Goal: Check status: Check status

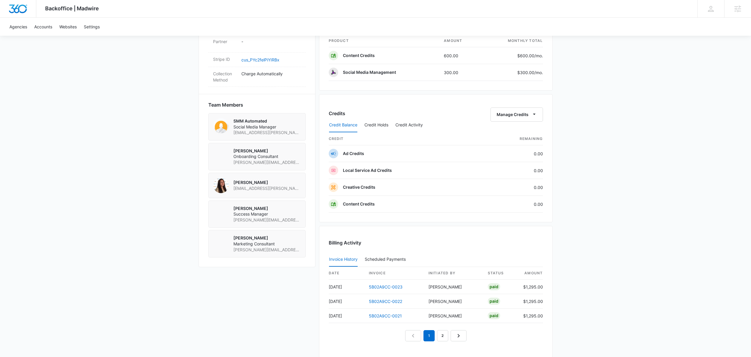
scroll to position [379, 0]
click at [389, 125] on div "Credit Balance Credit Holds Credit Activity" at bounding box center [436, 125] width 214 height 15
click at [387, 125] on button "Credit Holds" at bounding box center [377, 125] width 24 height 14
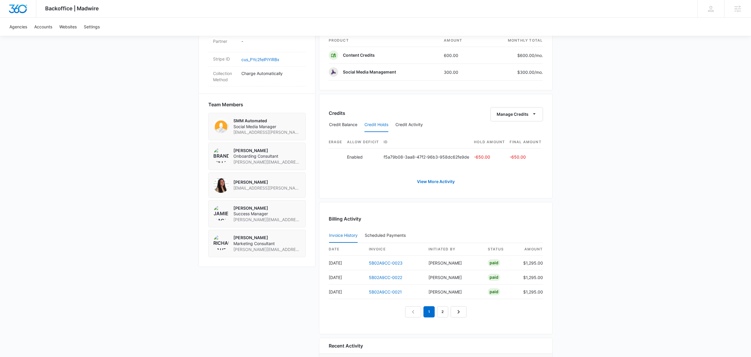
scroll to position [0, 239]
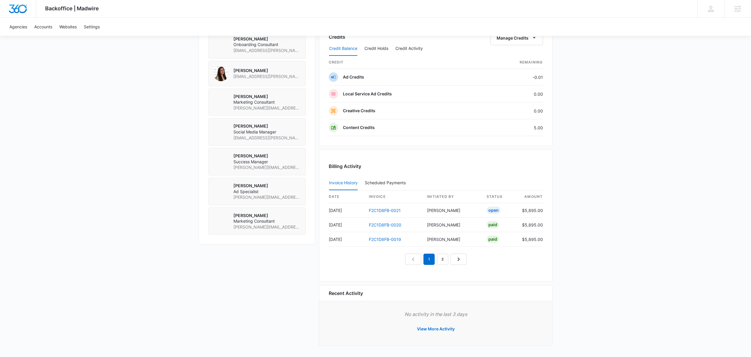
scroll to position [347, 0]
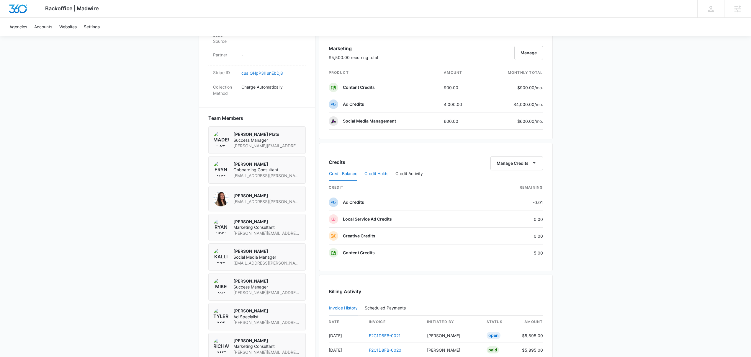
click at [372, 171] on button "Credit Holds" at bounding box center [377, 174] width 24 height 14
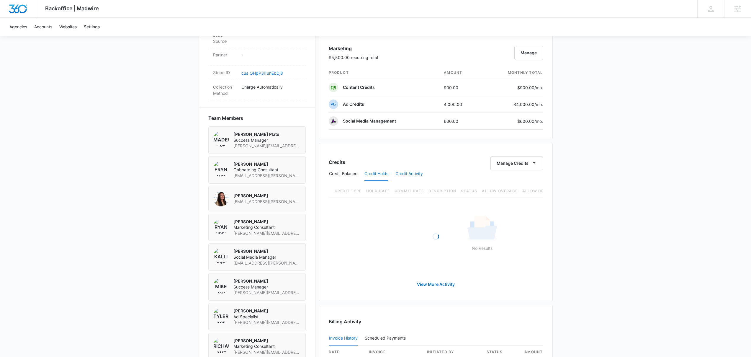
click at [421, 172] on button "Credit Activity" at bounding box center [409, 174] width 27 height 14
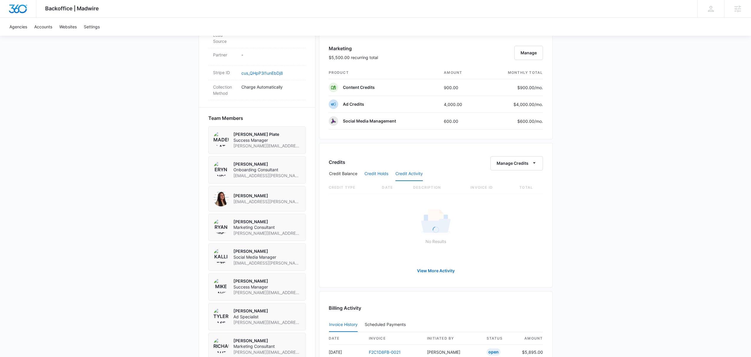
click at [381, 172] on button "Credit Holds" at bounding box center [377, 174] width 24 height 14
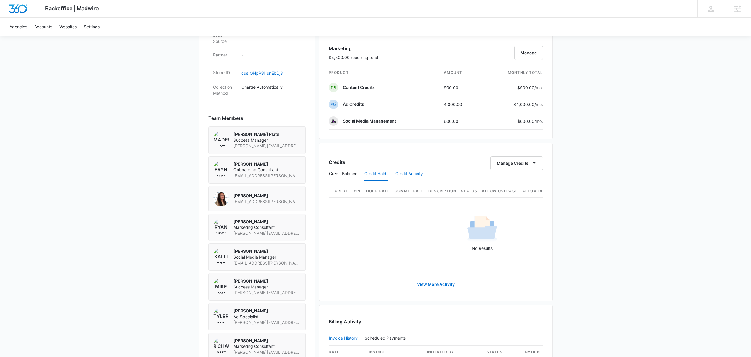
click at [400, 174] on button "Credit Activity" at bounding box center [409, 174] width 27 height 14
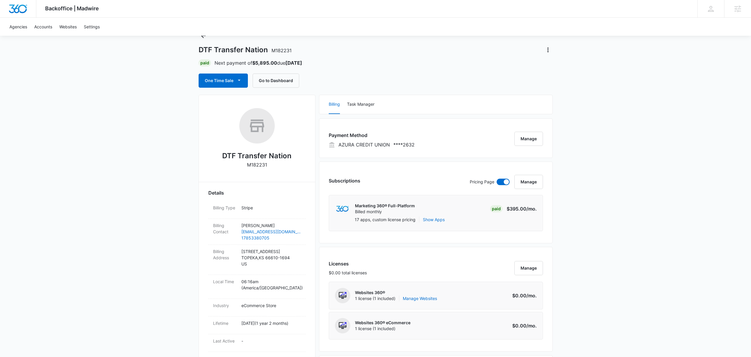
scroll to position [22, 0]
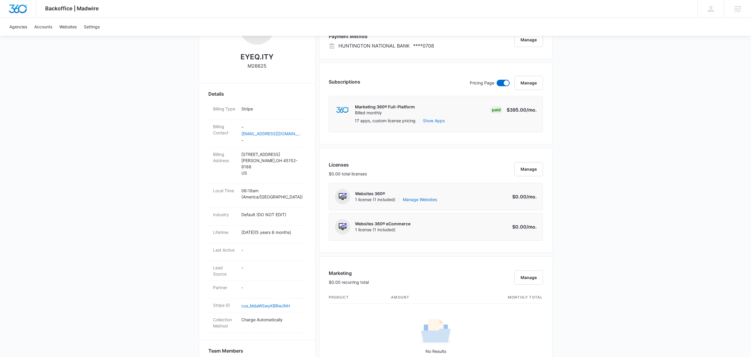
scroll to position [325, 0]
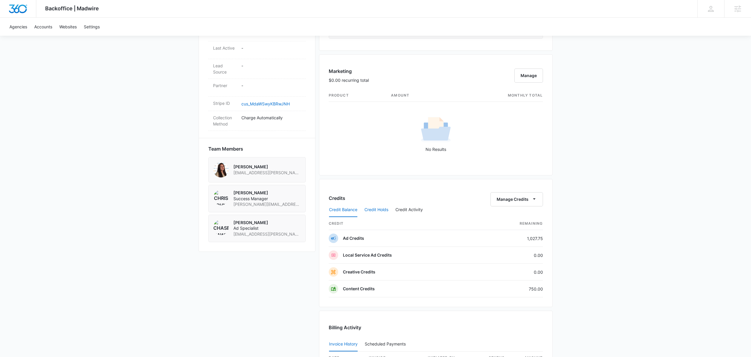
click at [382, 212] on button "Credit Holds" at bounding box center [377, 210] width 24 height 14
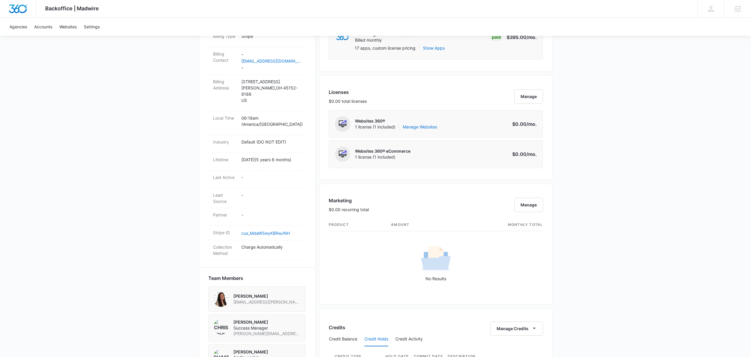
scroll to position [0, 0]
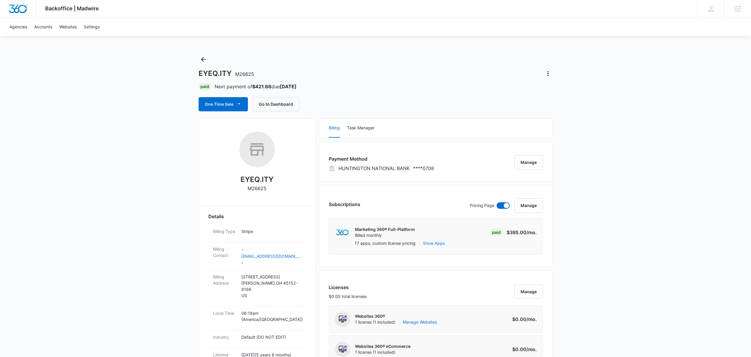
click at [316, 58] on div "EYEQ.ITY M26625 Paid Next payment of $421.66 due Aug 20 One Time Sale Go to Das…" at bounding box center [376, 83] width 354 height 57
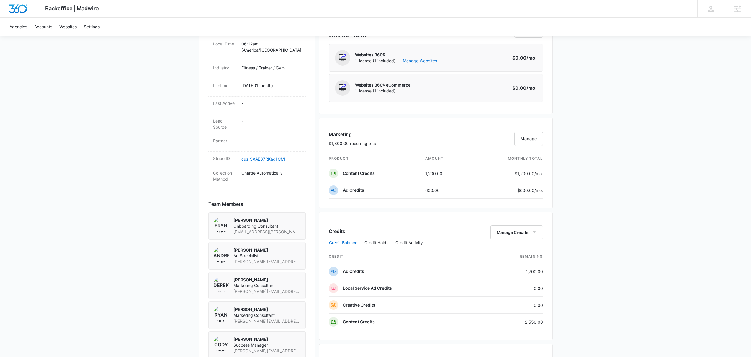
scroll to position [282, 0]
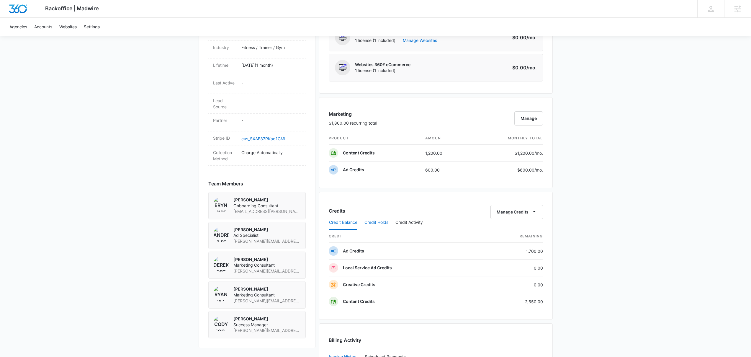
click at [378, 220] on button "Credit Holds" at bounding box center [377, 223] width 24 height 14
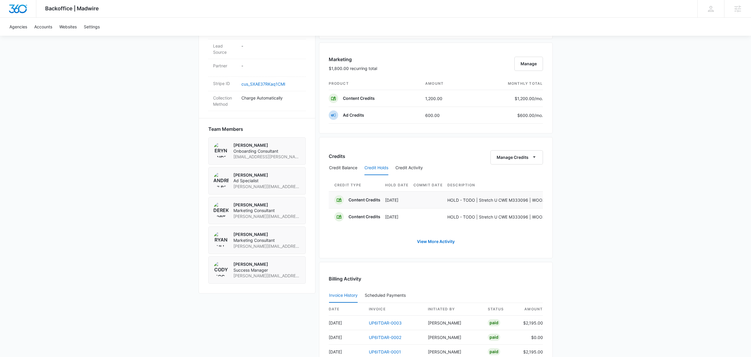
scroll to position [0, 0]
click at [415, 167] on button "Credit Activity" at bounding box center [409, 168] width 27 height 14
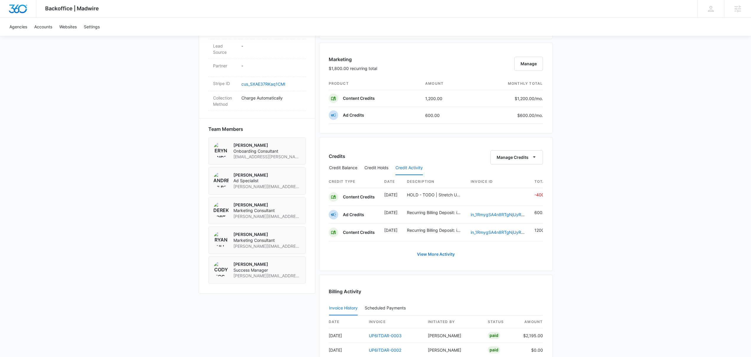
click at [448, 260] on link "View More Activity" at bounding box center [436, 254] width 50 height 14
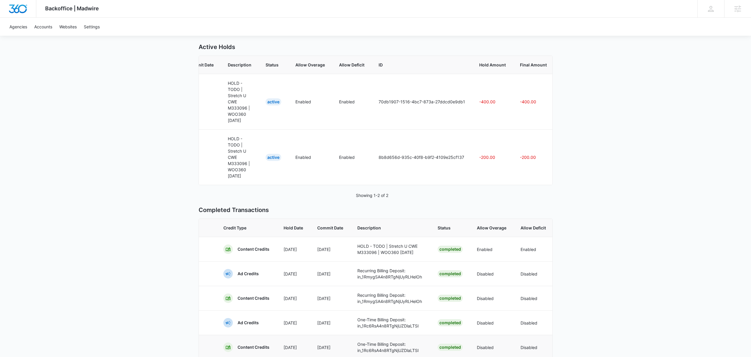
scroll to position [59, 0]
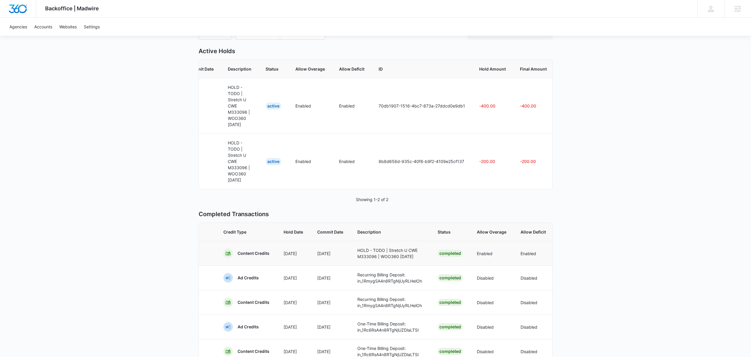
click at [376, 260] on p "HOLD - TODO | Stretch U CWE M333096 | WOO360 [DATE]" at bounding box center [391, 253] width 66 height 12
click at [304, 254] on td "[DATE]" at bounding box center [294, 253] width 34 height 25
click at [256, 258] on div "Content Credits" at bounding box center [254, 253] width 32 height 9
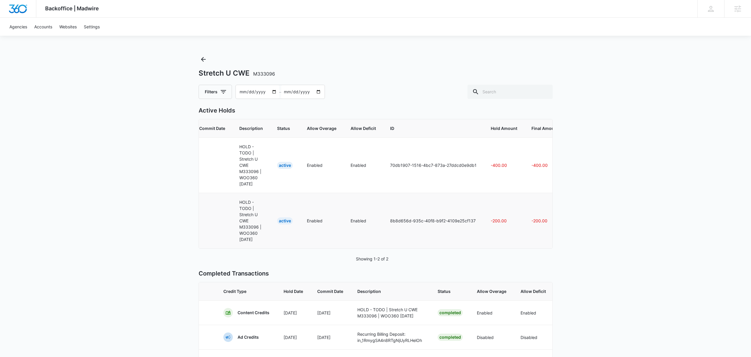
scroll to position [0, 130]
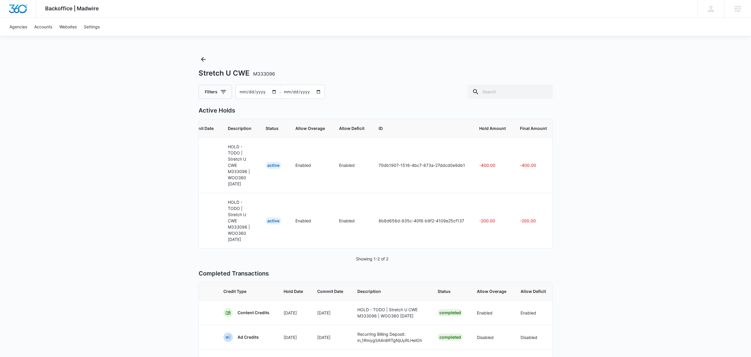
click at [93, 67] on div "Backoffice | Madwire Apps Settings [PERSON_NAME] [PERSON_NAME][EMAIL_ADDRESS][P…" at bounding box center [375, 250] width 751 height 500
